Goal: Task Accomplishment & Management: Use online tool/utility

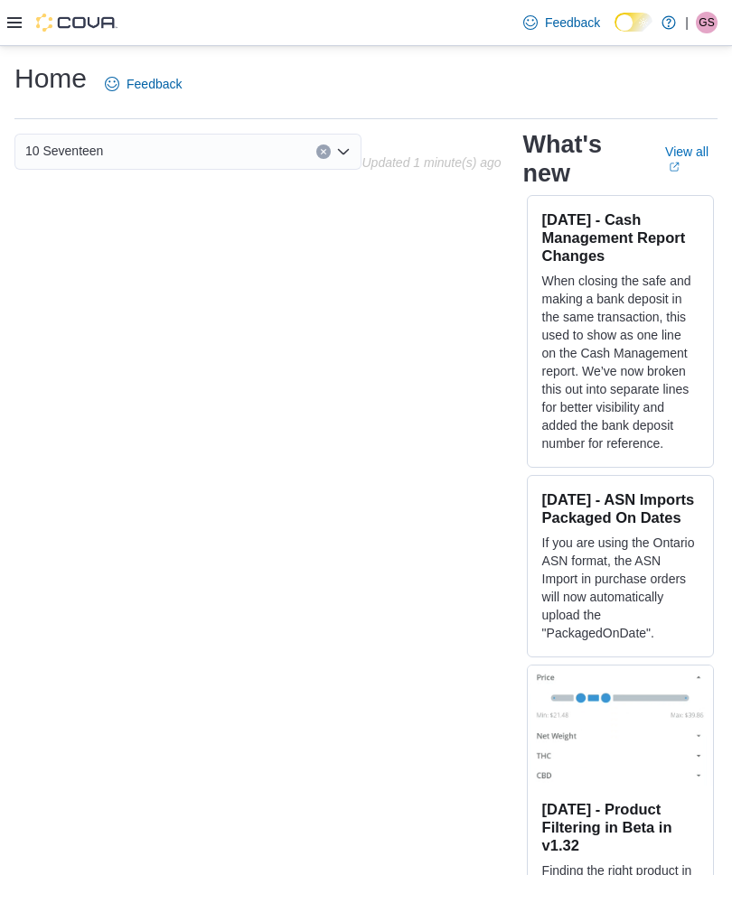
click at [20, 24] on icon at bounding box center [14, 22] width 14 height 14
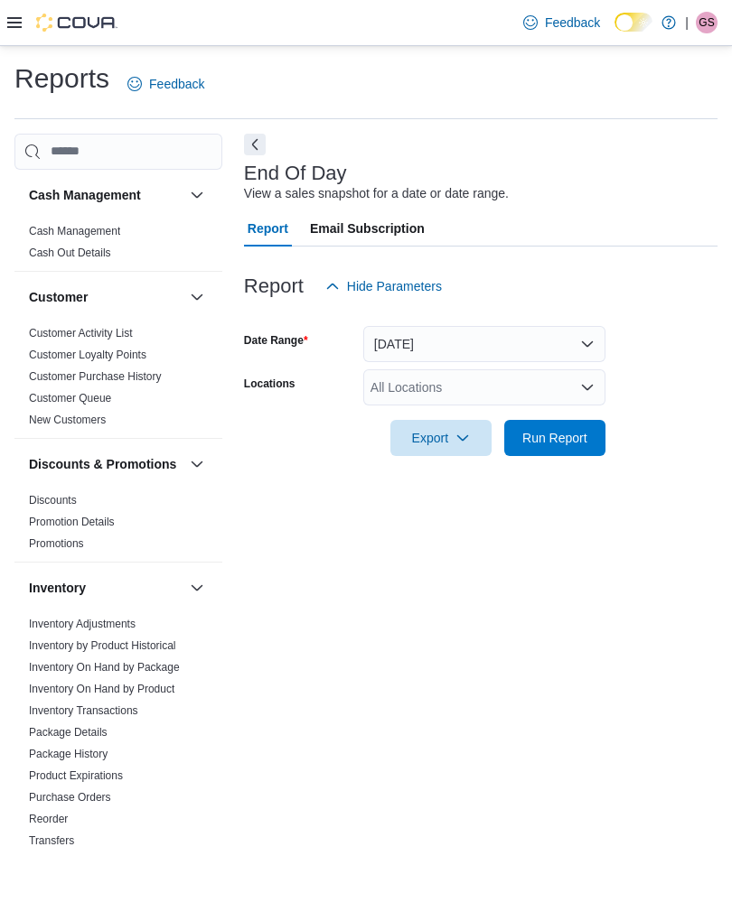
scroll to position [28, 0]
click at [524, 326] on button "Today" at bounding box center [484, 344] width 242 height 36
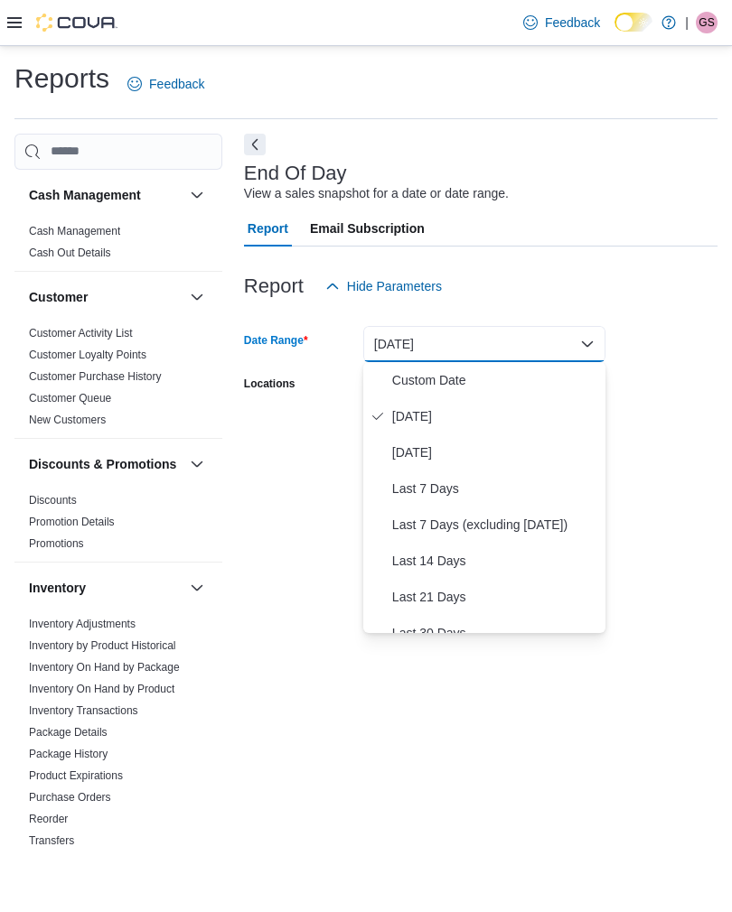
click at [435, 442] on span "Yesterday" at bounding box center [495, 453] width 206 height 22
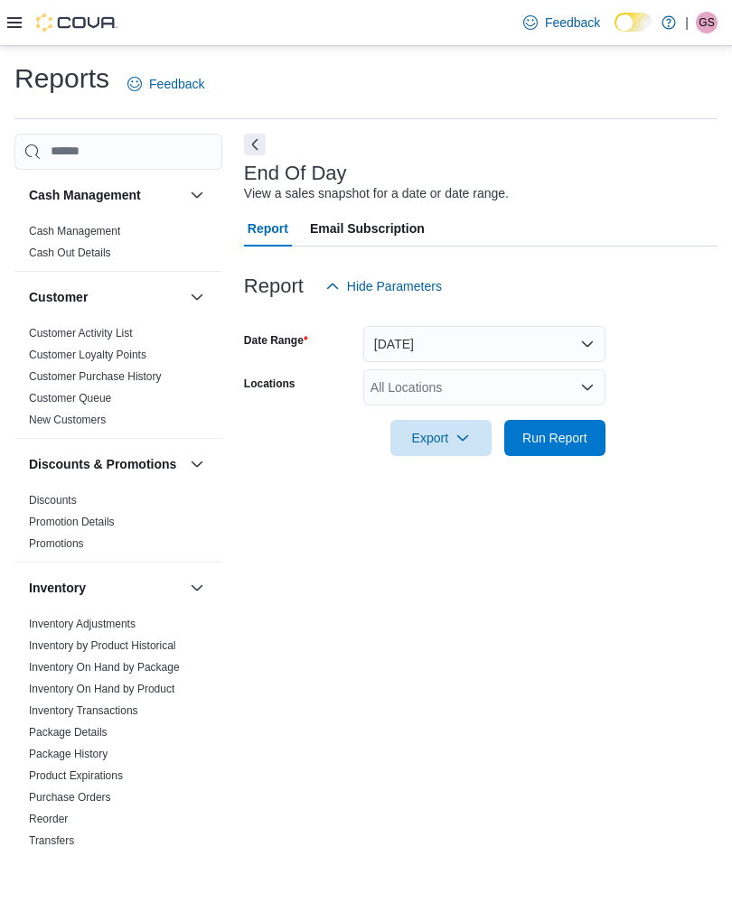
click at [515, 369] on div "All Locations" at bounding box center [484, 387] width 242 height 36
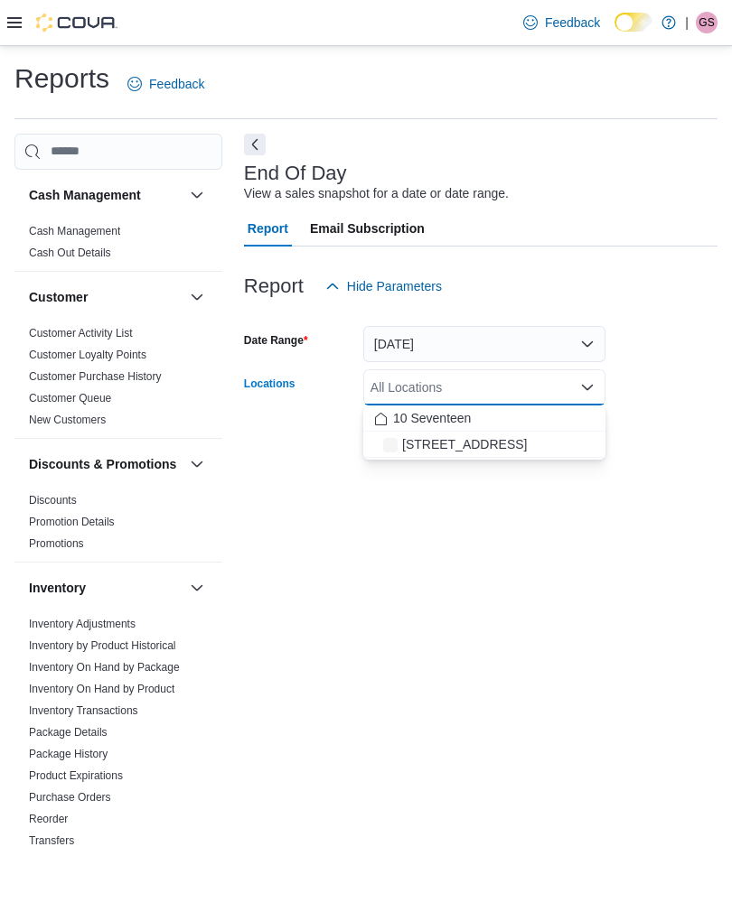
click at [509, 369] on div "All Locations Combo box. Selected. Combo box input. All Locations. Type some te…" at bounding box center [484, 387] width 242 height 36
click at [491, 409] on div "10 Seventeen" at bounding box center [484, 418] width 220 height 18
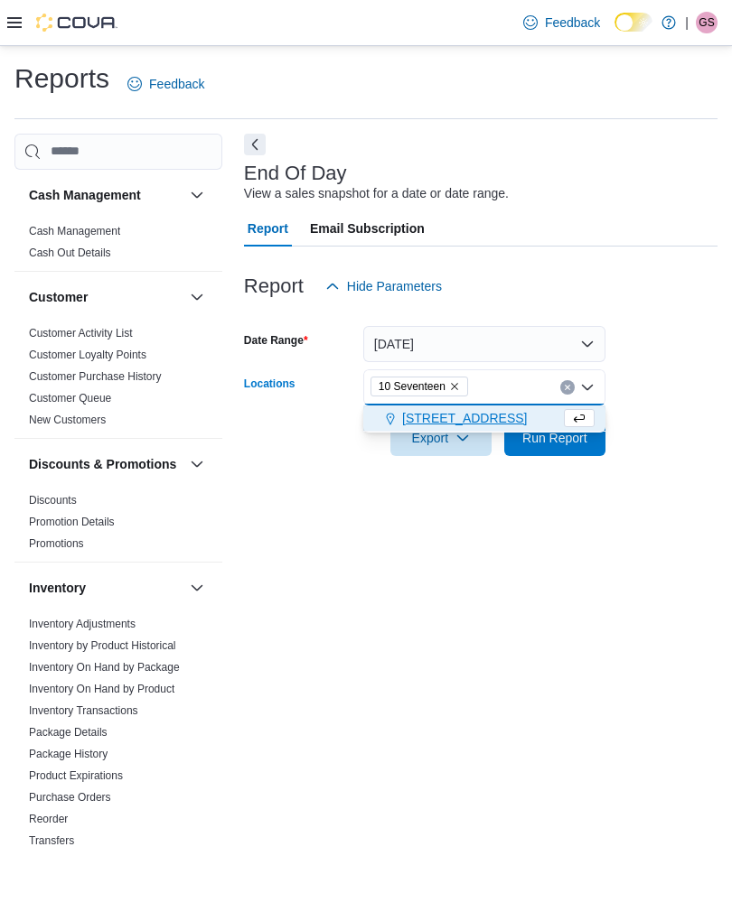
click at [498, 409] on span "571 Notre Dame Street Suite A" at bounding box center [464, 418] width 125 height 18
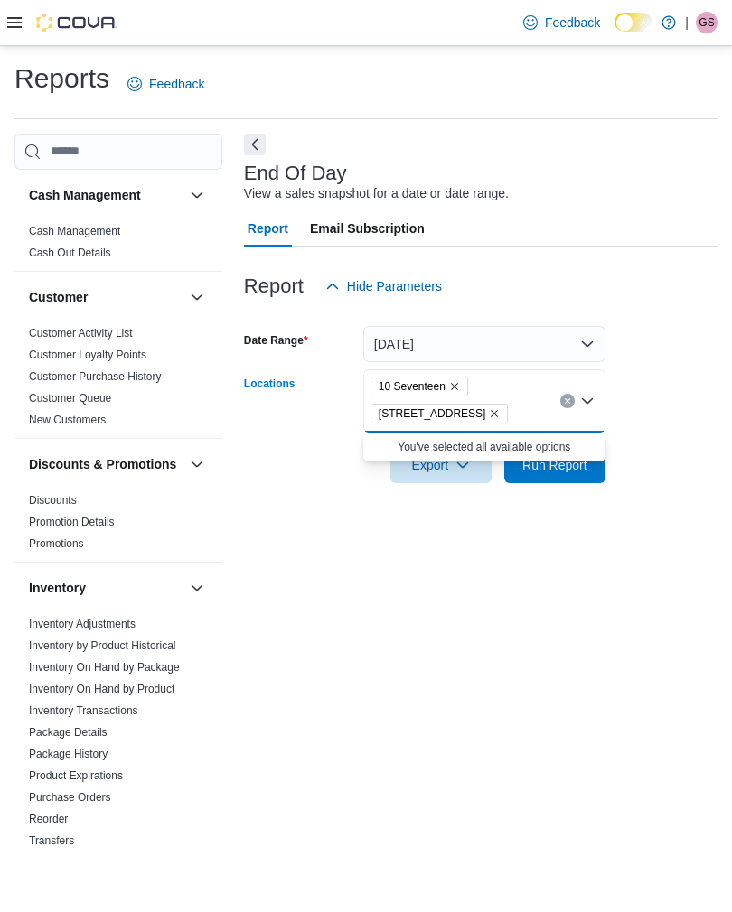
click at [567, 456] on span "Run Report" at bounding box center [554, 465] width 65 height 18
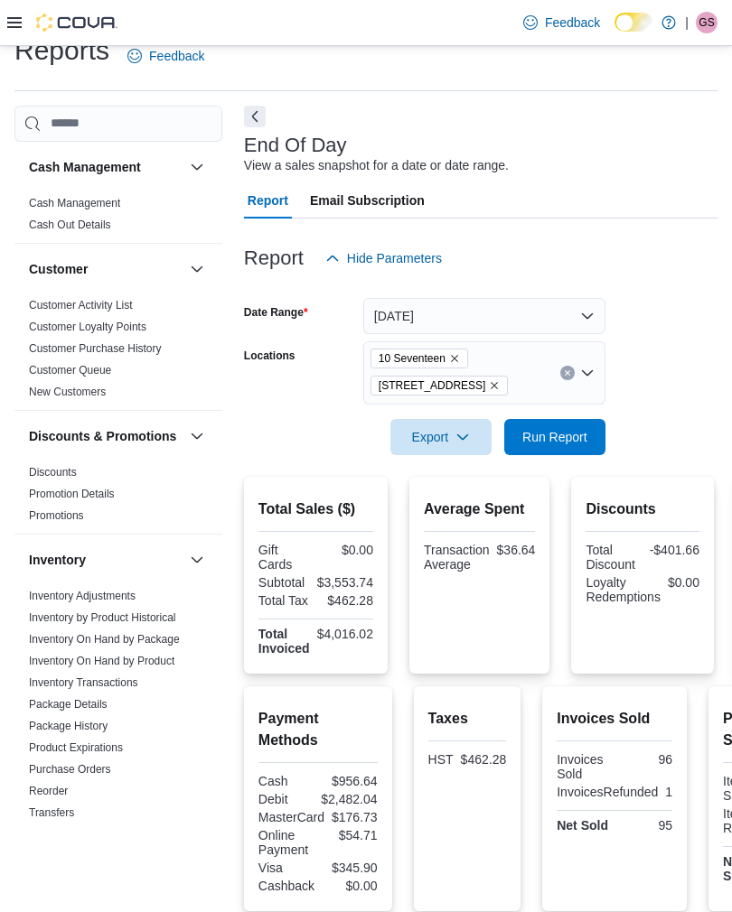
click at [439, 438] on span "Export" at bounding box center [440, 437] width 79 height 36
click at [474, 517] on span "Export to Pdf" at bounding box center [443, 509] width 81 height 14
